Goal: Task Accomplishment & Management: Complete application form

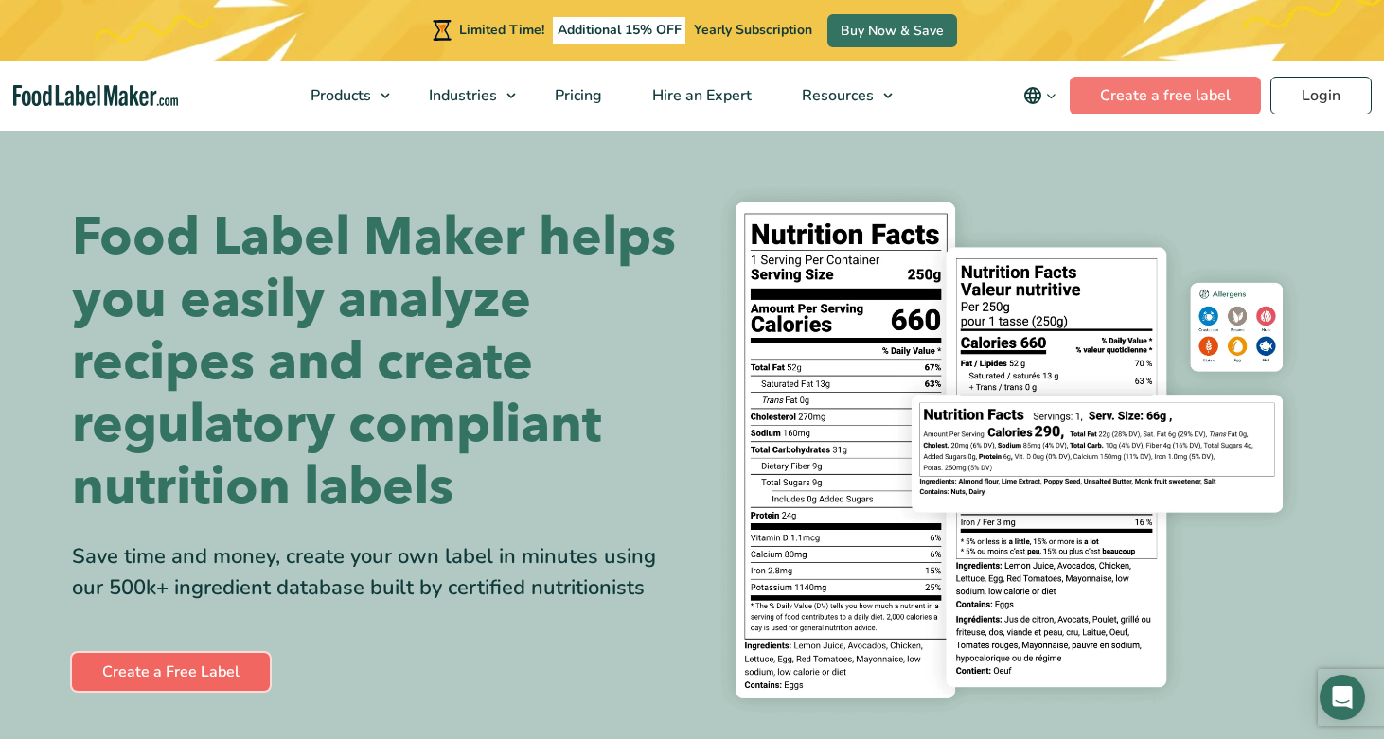
click at [146, 670] on link "Create a Free Label" at bounding box center [171, 672] width 198 height 38
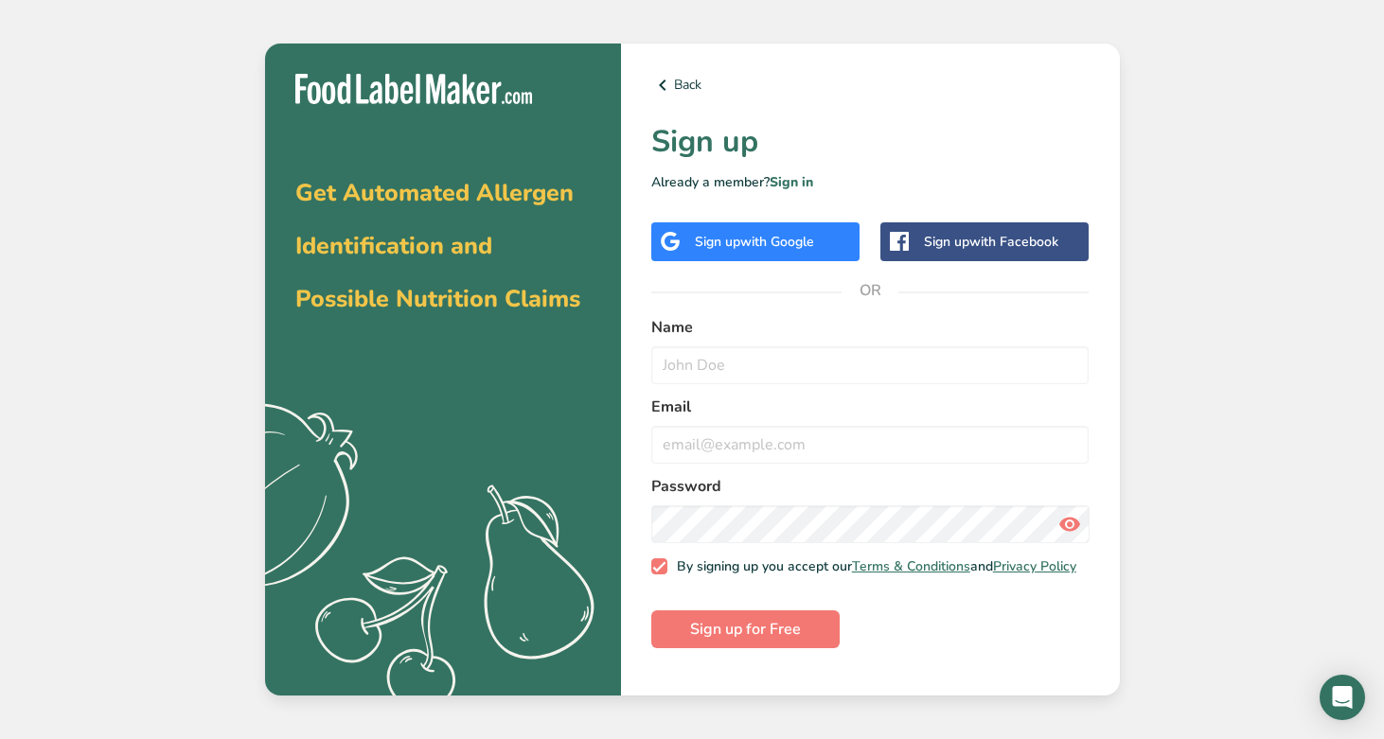
click at [755, 239] on span "with Google" at bounding box center [777, 242] width 74 height 18
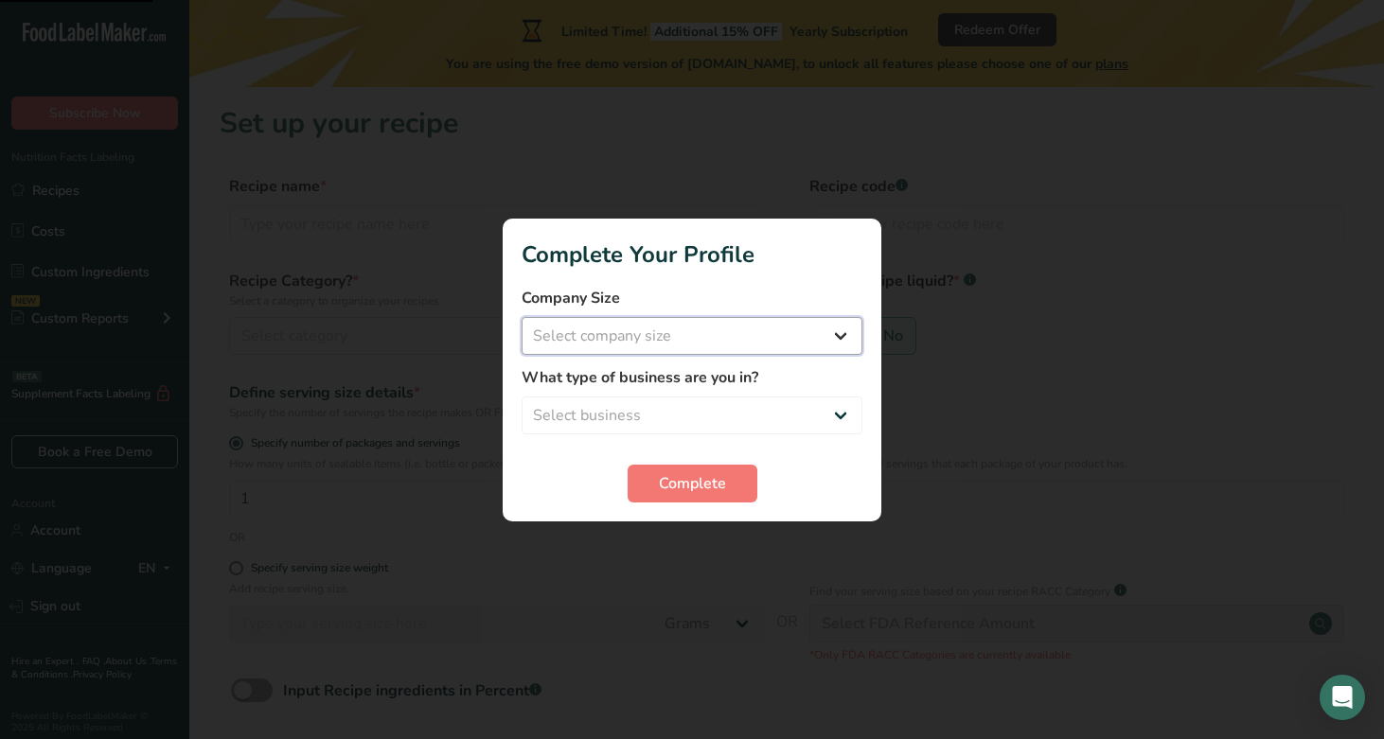
click at [680, 342] on select "Select company size Fewer than 10 Employees 10 to 50 Employees 51 to 500 Employ…" at bounding box center [692, 336] width 341 height 38
select select "1"
click at [522, 317] on select "Select company size Fewer than 10 Employees 10 to 50 Employees 51 to 500 Employ…" at bounding box center [692, 336] width 341 height 38
click at [688, 407] on select "Select business Packaged Food Manufacturer Restaurant & Cafe Bakery Meal Plans …" at bounding box center [692, 416] width 341 height 38
select select "8"
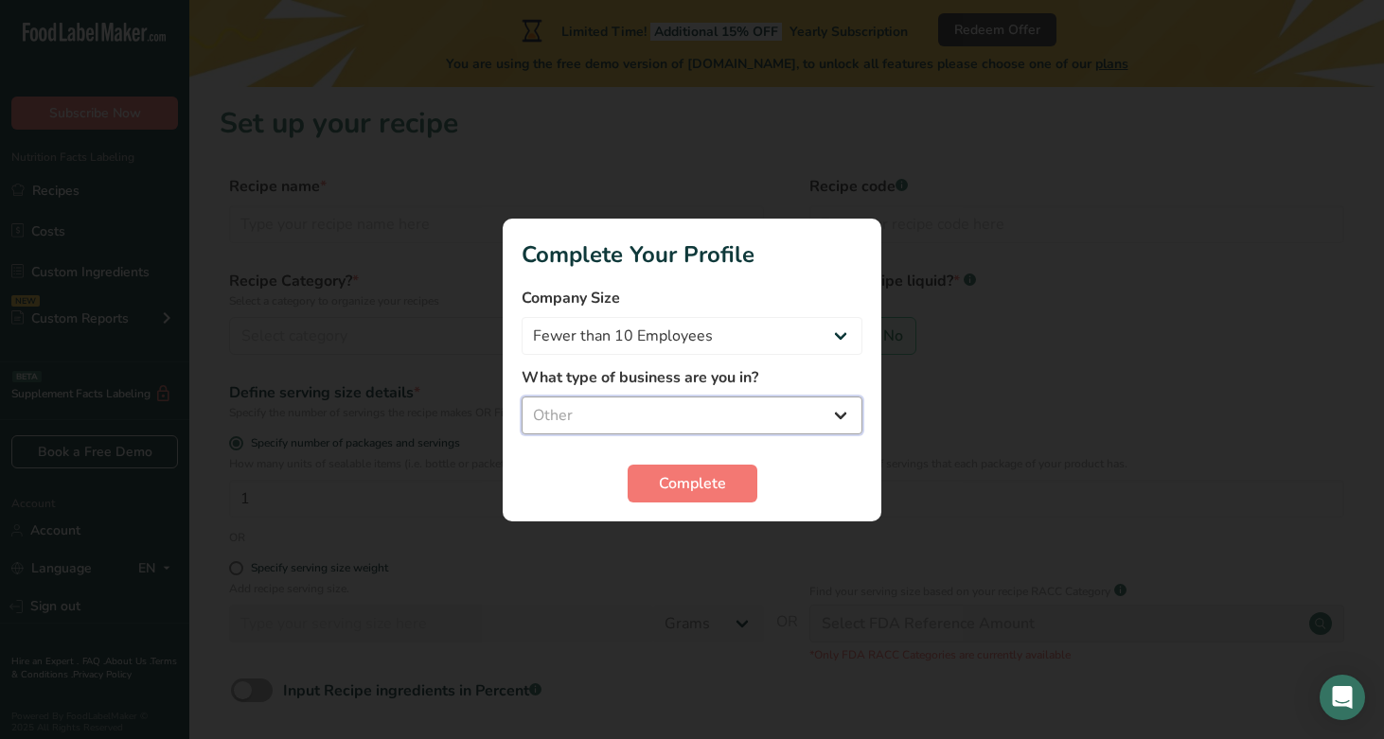
click at [522, 397] on select "Select business Packaged Food Manufacturer Restaurant & Cafe Bakery Meal Plans …" at bounding box center [692, 416] width 341 height 38
click at [720, 487] on span "Complete" at bounding box center [692, 483] width 67 height 23
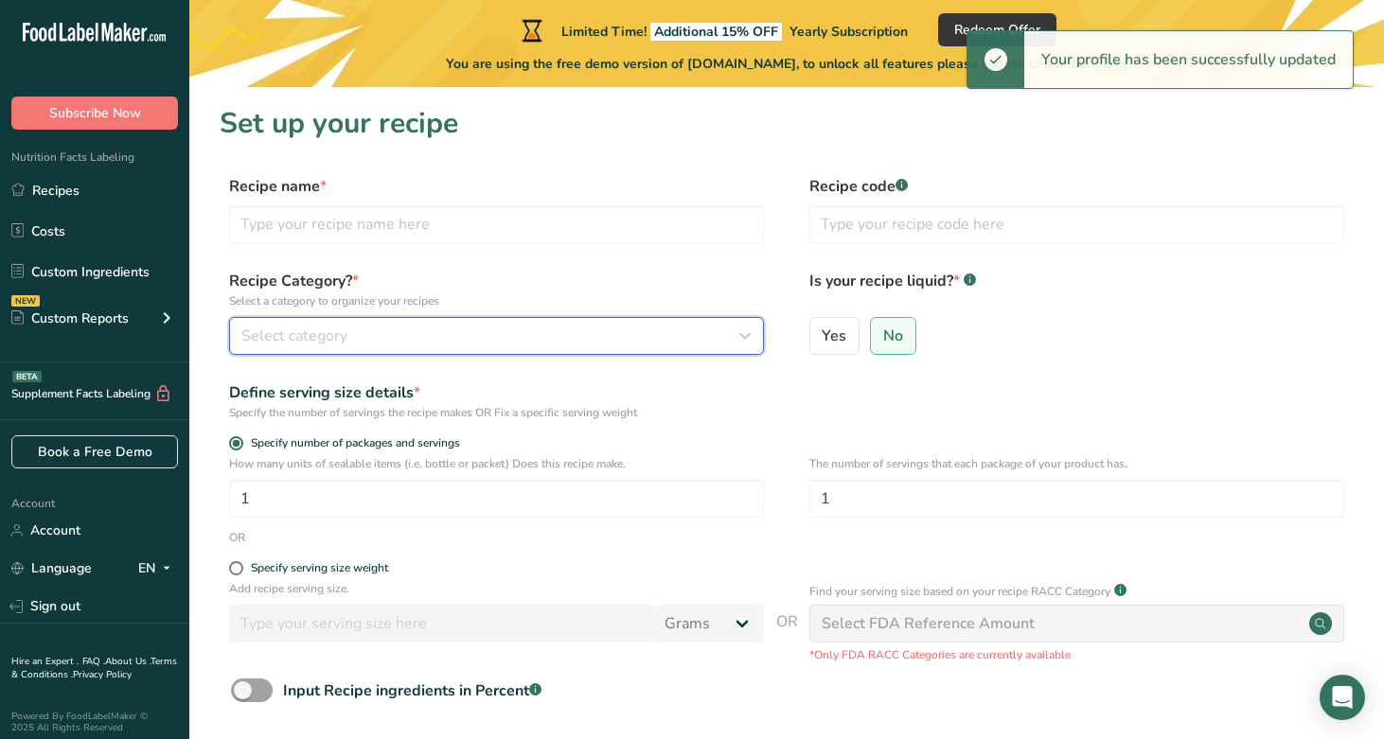
click at [444, 328] on div "Select category" at bounding box center [490, 336] width 499 height 23
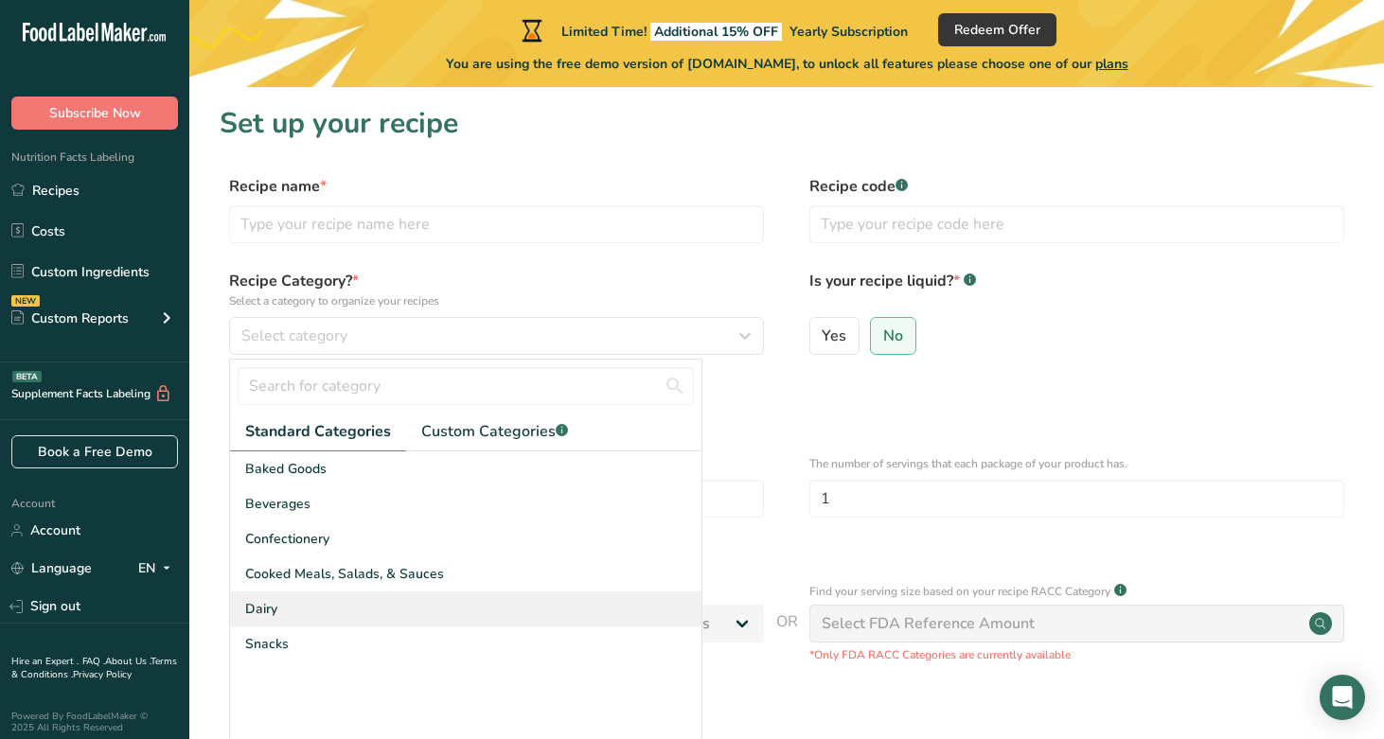
click at [278, 604] on div "Dairy" at bounding box center [465, 609] width 471 height 35
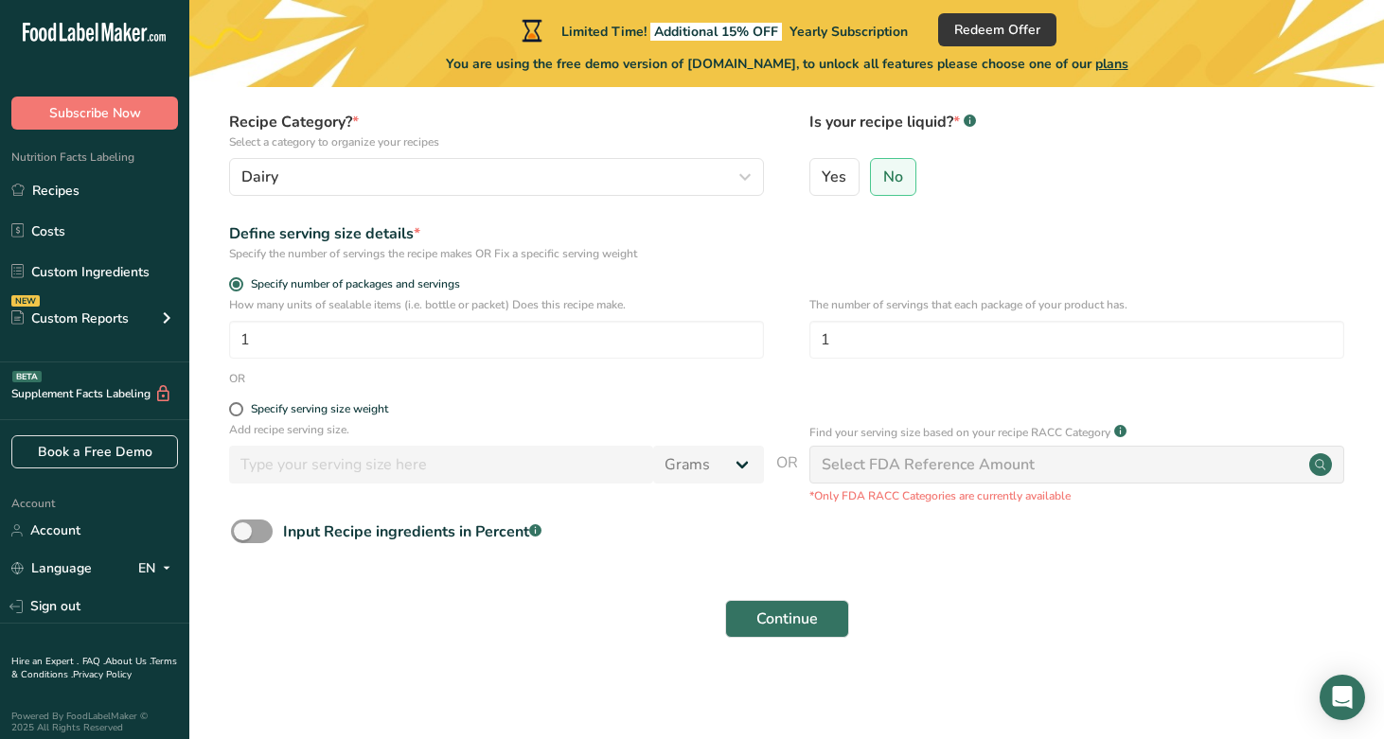
scroll to position [160, 0]
click at [268, 335] on input "1" at bounding box center [496, 339] width 535 height 38
type input "10"
